Goal: Task Accomplishment & Management: Complete application form

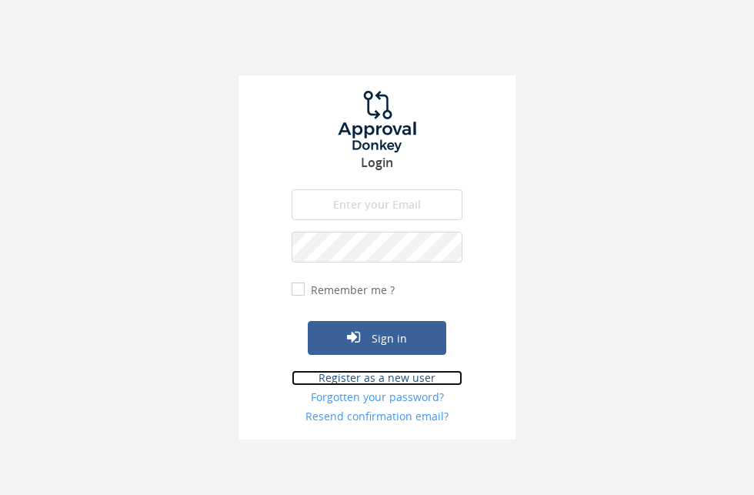
click at [403, 375] on link "Register as a new user" at bounding box center [377, 377] width 171 height 15
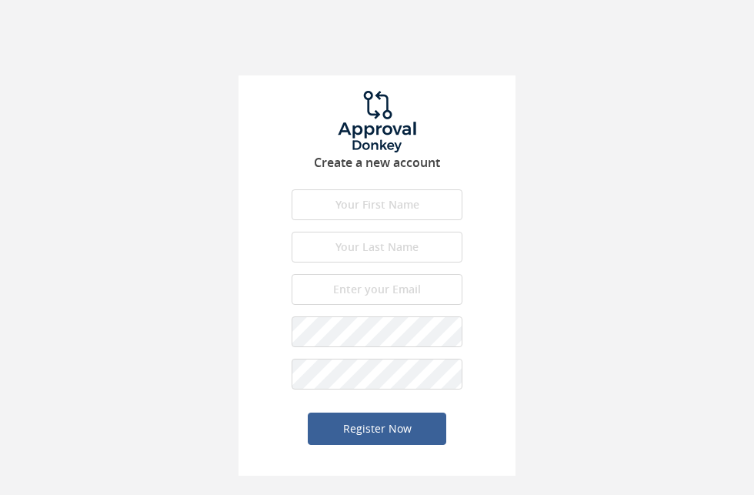
click at [388, 212] on input "text" at bounding box center [377, 204] width 171 height 31
type input "[PERSON_NAME]"
click at [354, 255] on input "text" at bounding box center [377, 247] width 171 height 31
type input "Hill"
click at [352, 282] on input "email" at bounding box center [377, 289] width 171 height 31
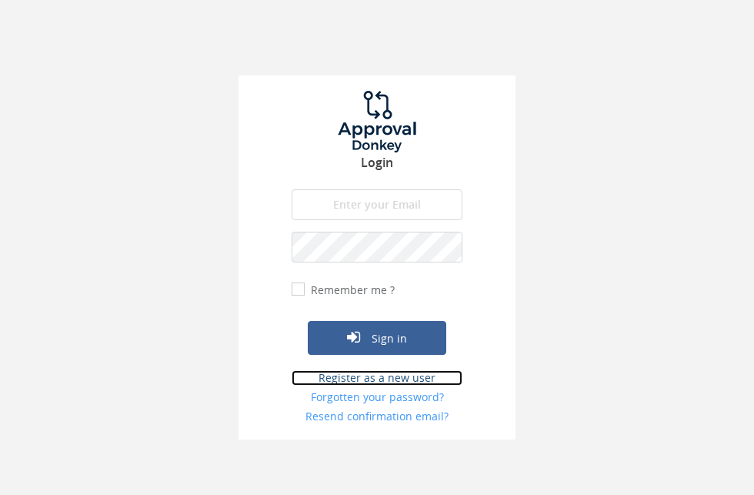
click at [424, 377] on link "Register as a new user" at bounding box center [377, 377] width 171 height 15
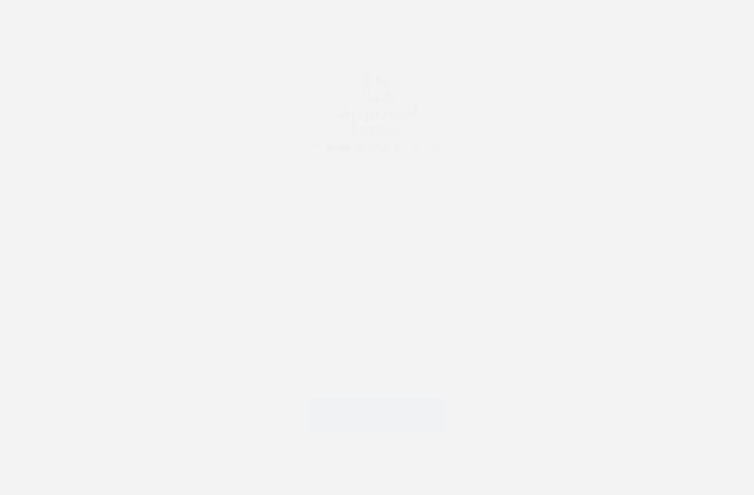
click at [400, 212] on input "text" at bounding box center [377, 204] width 171 height 31
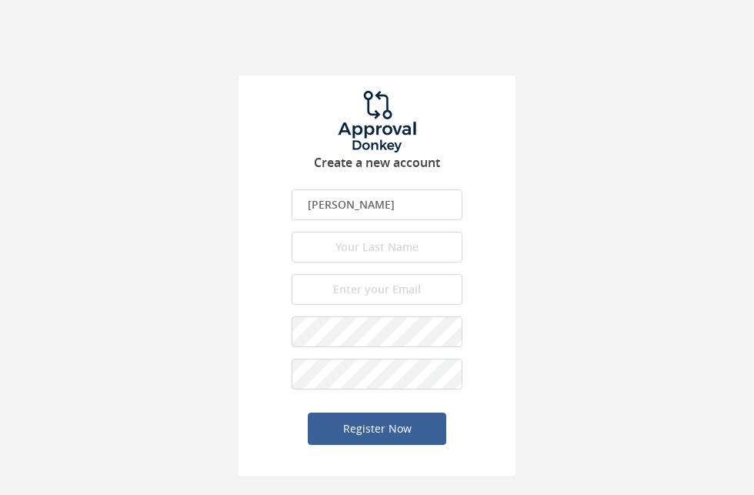
type input "[PERSON_NAME]"
type input "Hill"
paste input "rhap1@lightoffire.top"
click at [385, 305] on input "rhap1@lightoffire.top" at bounding box center [377, 289] width 171 height 31
type input "rhap1@lightoffire.top"
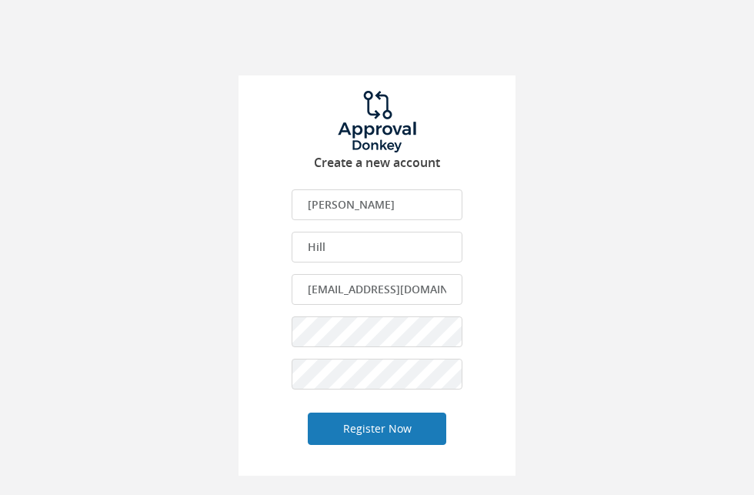
click at [424, 426] on button "Register Now" at bounding box center [377, 428] width 139 height 32
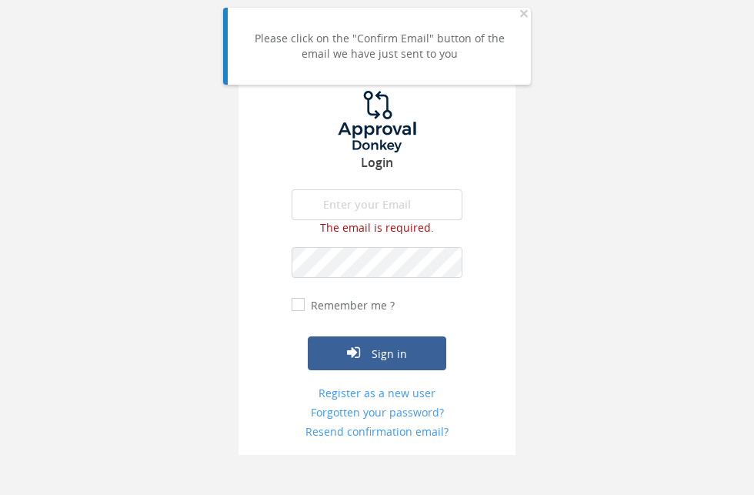
type input "rhap1@lightoffire.top"
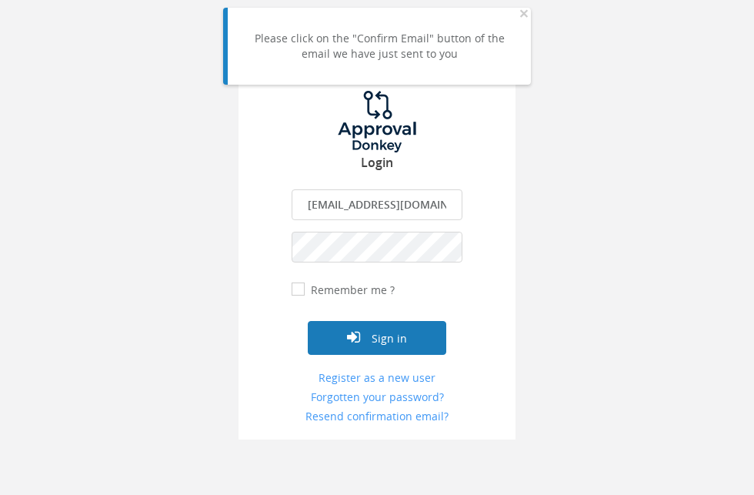
click at [400, 334] on button "Sign in" at bounding box center [377, 338] width 139 height 34
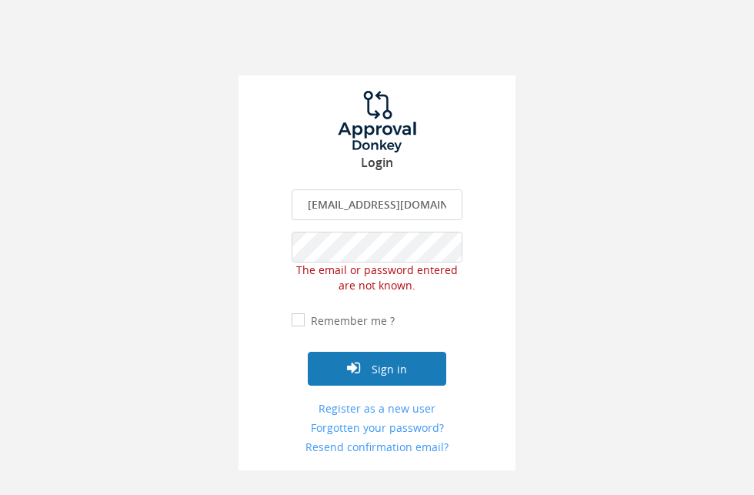
click at [364, 365] on button "Sign in" at bounding box center [377, 369] width 139 height 34
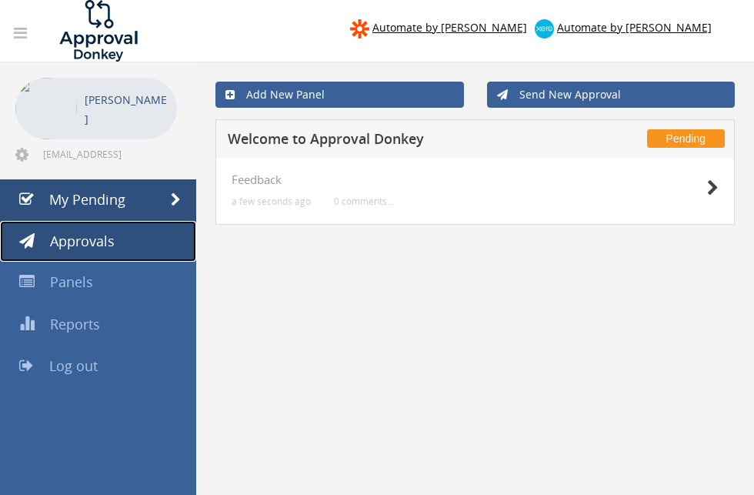
click at [165, 252] on link "Approvals" at bounding box center [98, 242] width 196 height 42
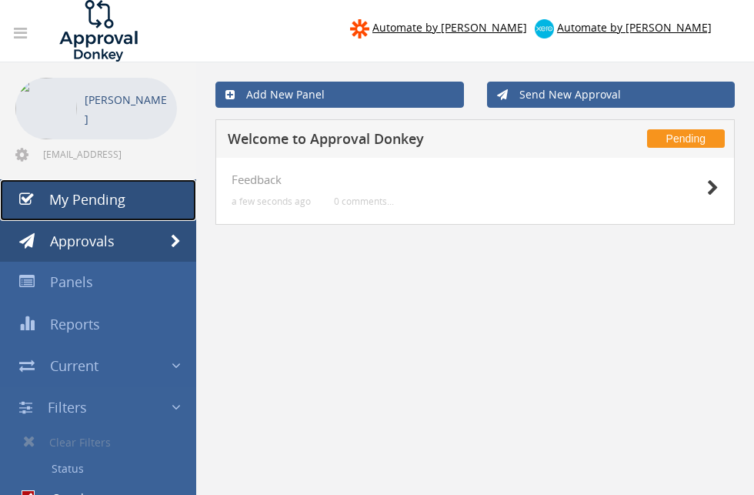
click at [152, 207] on link "My Pending" at bounding box center [98, 200] width 196 height 42
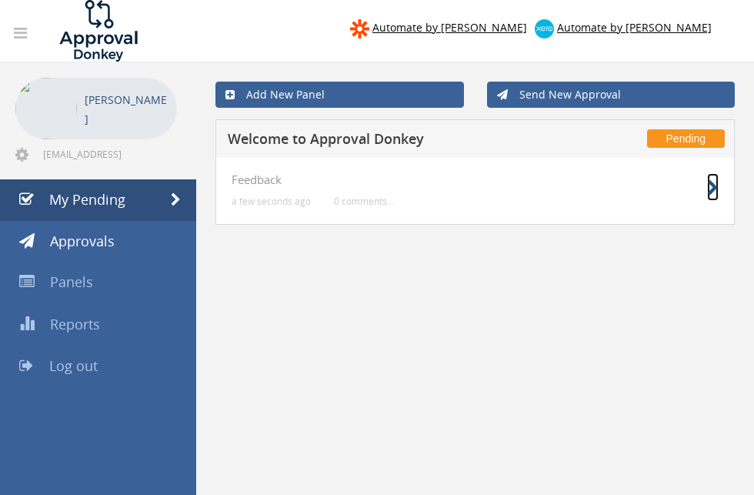
click at [712, 188] on icon at bounding box center [713, 188] width 12 height 16
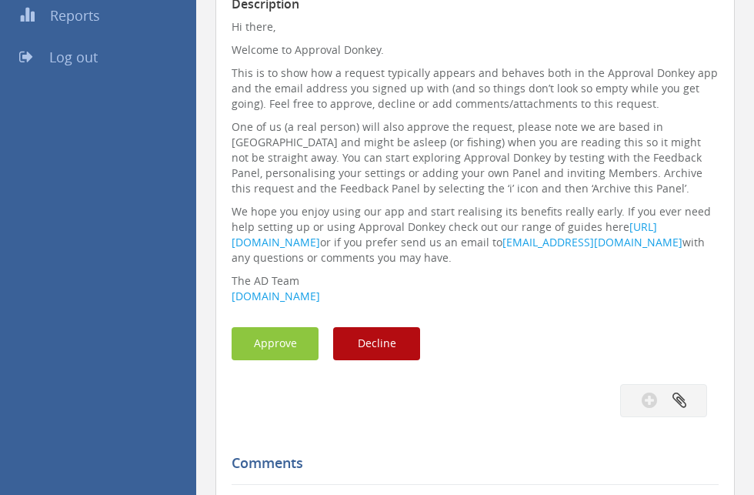
scroll to position [349, 0]
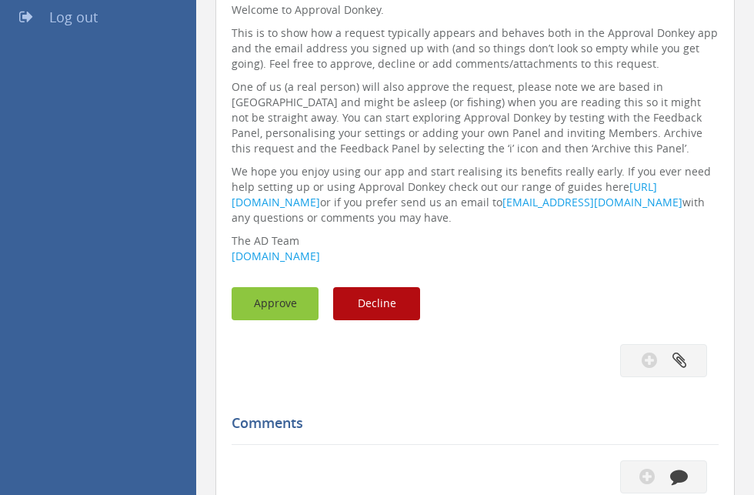
click at [295, 307] on button "Approve" at bounding box center [275, 303] width 87 height 33
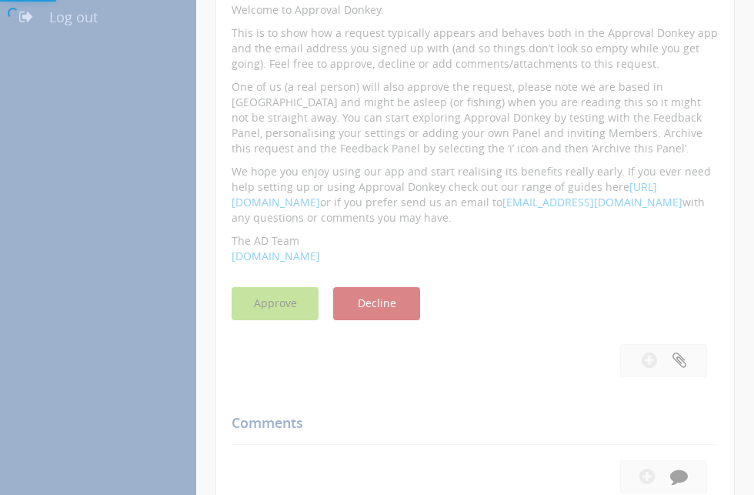
scroll to position [62, 0]
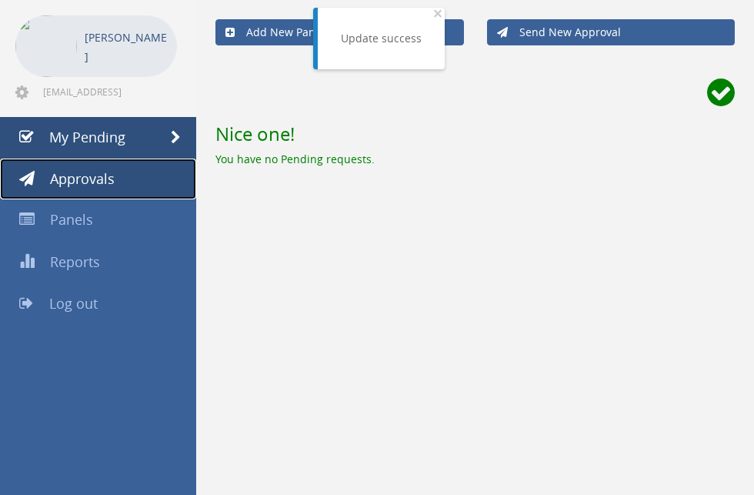
click at [108, 176] on span "Approvals" at bounding box center [82, 178] width 65 height 18
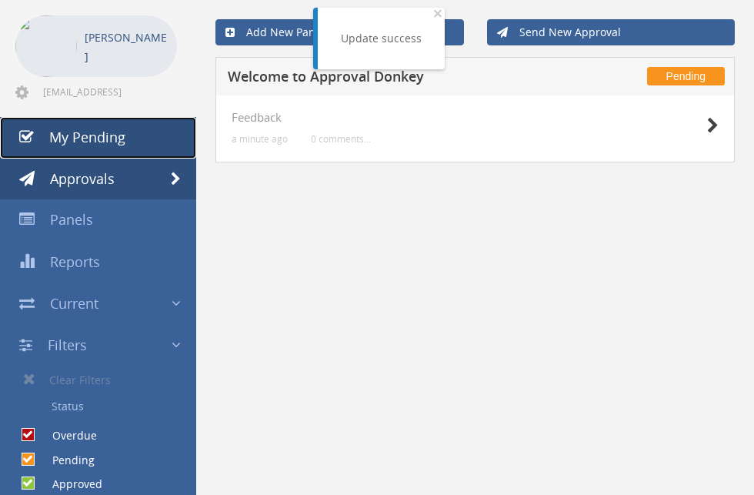
click at [135, 140] on link "My Pending" at bounding box center [98, 138] width 196 height 42
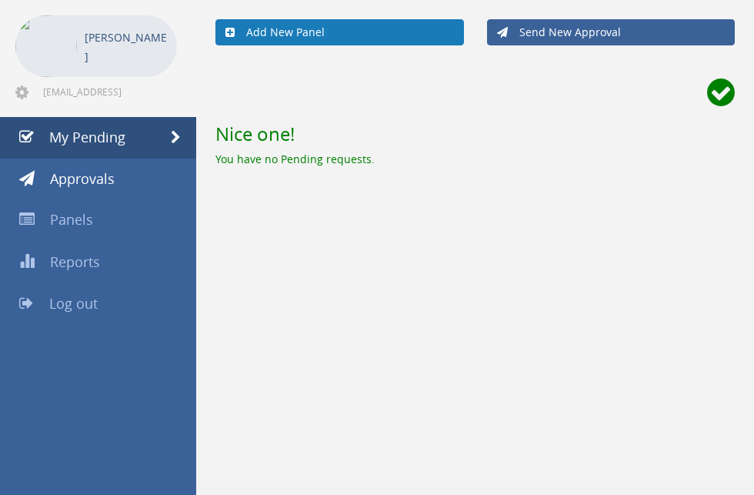
click at [351, 37] on link "Add New Panel" at bounding box center [339, 32] width 249 height 26
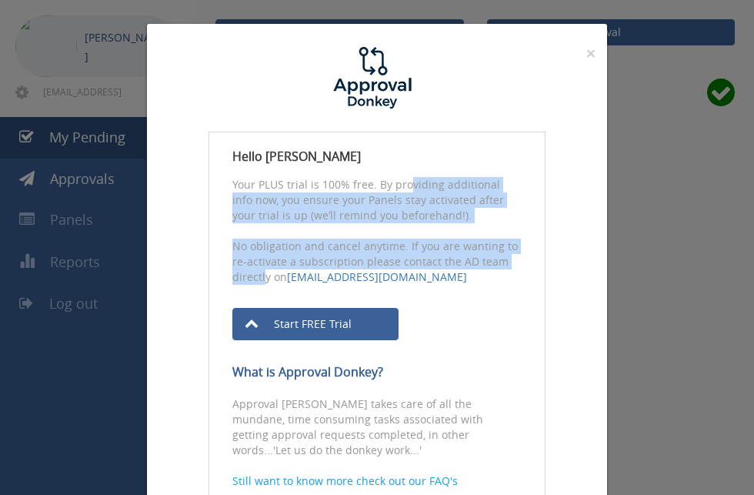
drag, startPoint x: 364, startPoint y: 190, endPoint x: 490, endPoint y: 265, distance: 146.6
click at [490, 265] on div "Hello Rhys Hill Your PLUS trial is 100% free. By providing additional info now,…" at bounding box center [377, 326] width 337 height 389
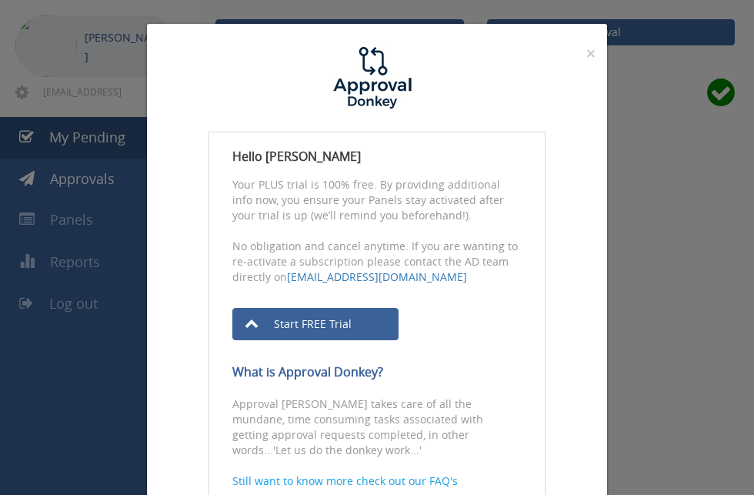
click at [448, 302] on div "Hello Rhys Hill Your PLUS trial is 100% free. By providing additional info now,…" at bounding box center [377, 326] width 337 height 389
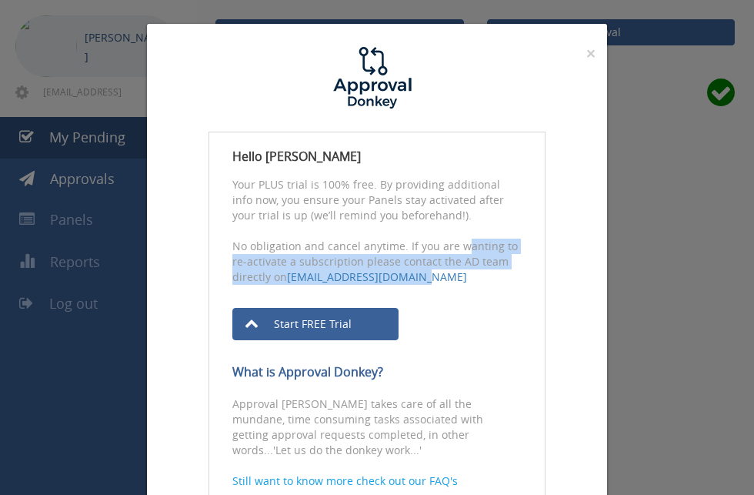
drag, startPoint x: 416, startPoint y: 241, endPoint x: 432, endPoint y: 291, distance: 52.8
click at [432, 291] on div "Hello Rhys Hill Your PLUS trial is 100% free. By providing additional info now,…" at bounding box center [377, 326] width 337 height 389
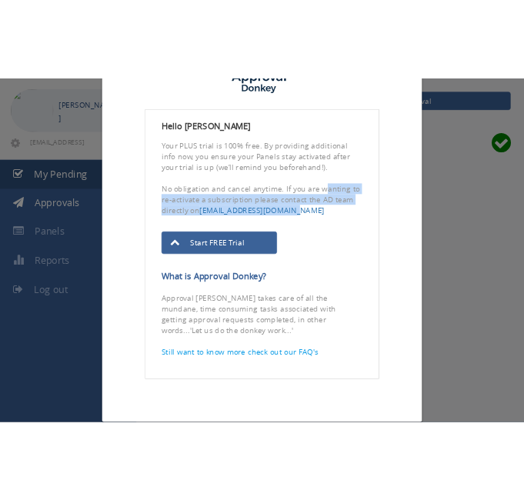
scroll to position [88, 0]
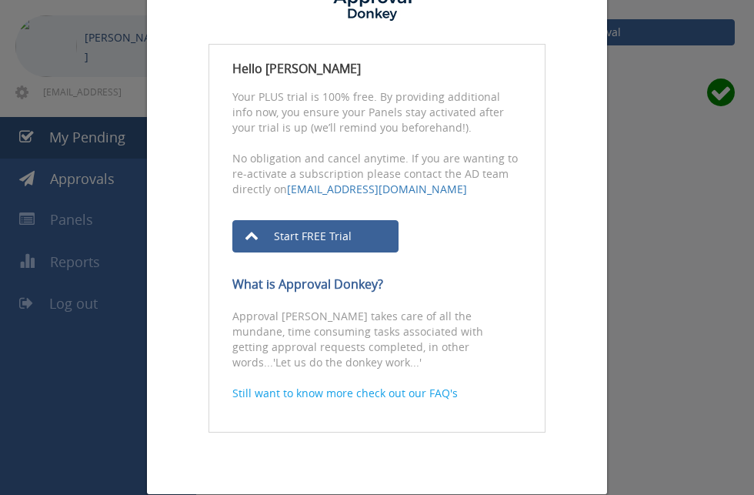
click at [418, 112] on p "Your PLUS trial is 100% free. By providing additional info now, you ensure your…" at bounding box center [376, 112] width 289 height 46
click at [651, 133] on div "× Close Hello Rhys Hill Your PLUS trial is 100% free. By providing additional i…" at bounding box center [377, 247] width 754 height 495
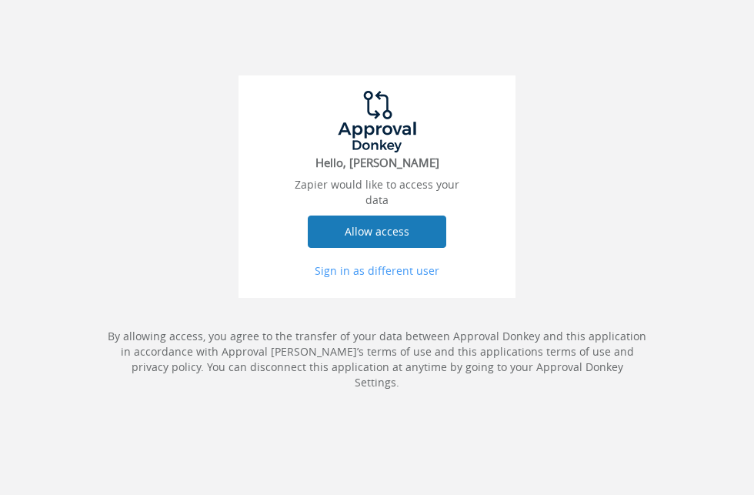
click at [401, 235] on button "Allow access" at bounding box center [377, 231] width 139 height 32
click at [415, 240] on button "Allow access" at bounding box center [377, 231] width 139 height 32
